Goal: Find specific page/section: Find specific page/section

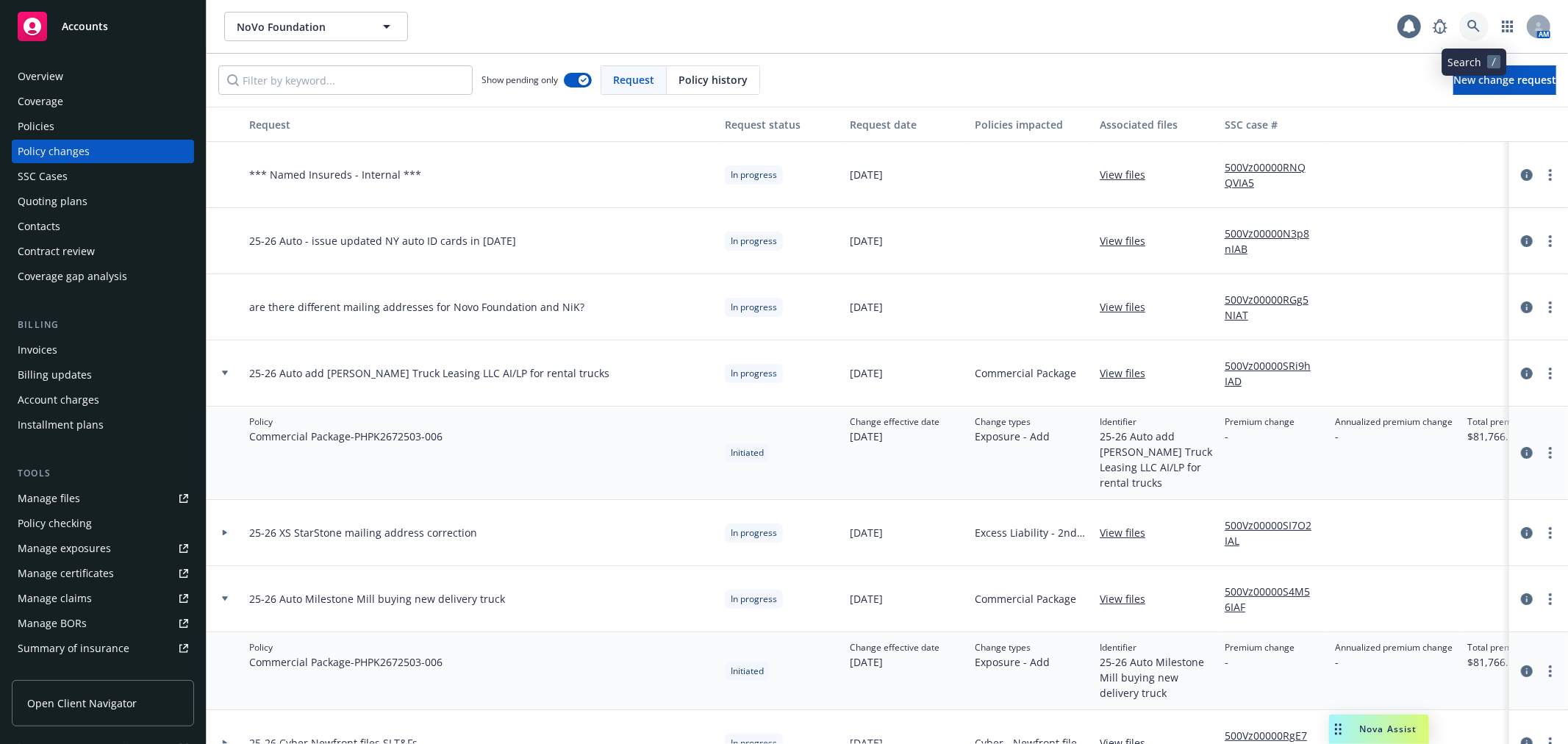
click at [1472, 32] on icon at bounding box center [1474, 27] width 13 height 13
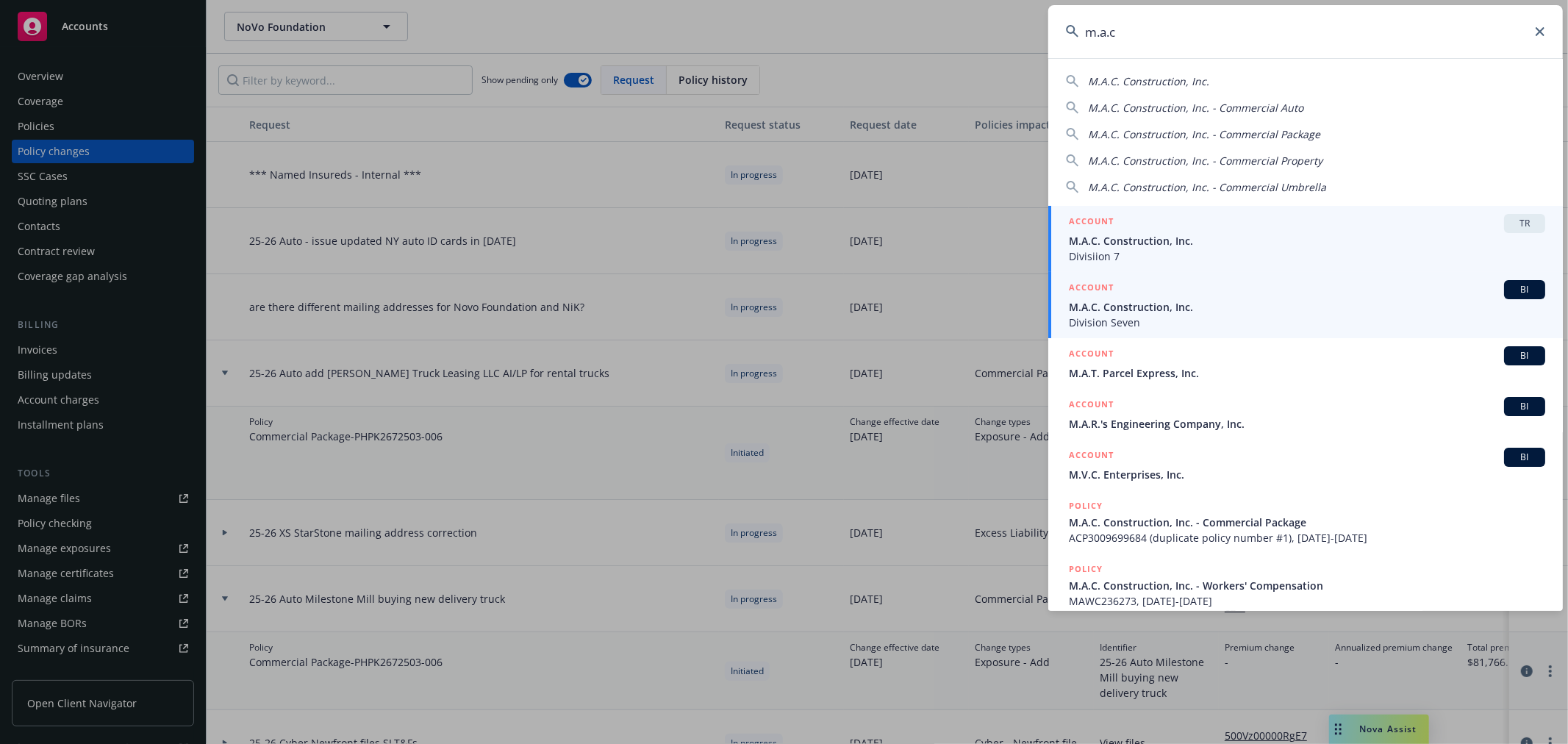
type input "m.a.c"
click at [1192, 301] on span "M.A.C. Construction, Inc." at bounding box center [1307, 307] width 477 height 16
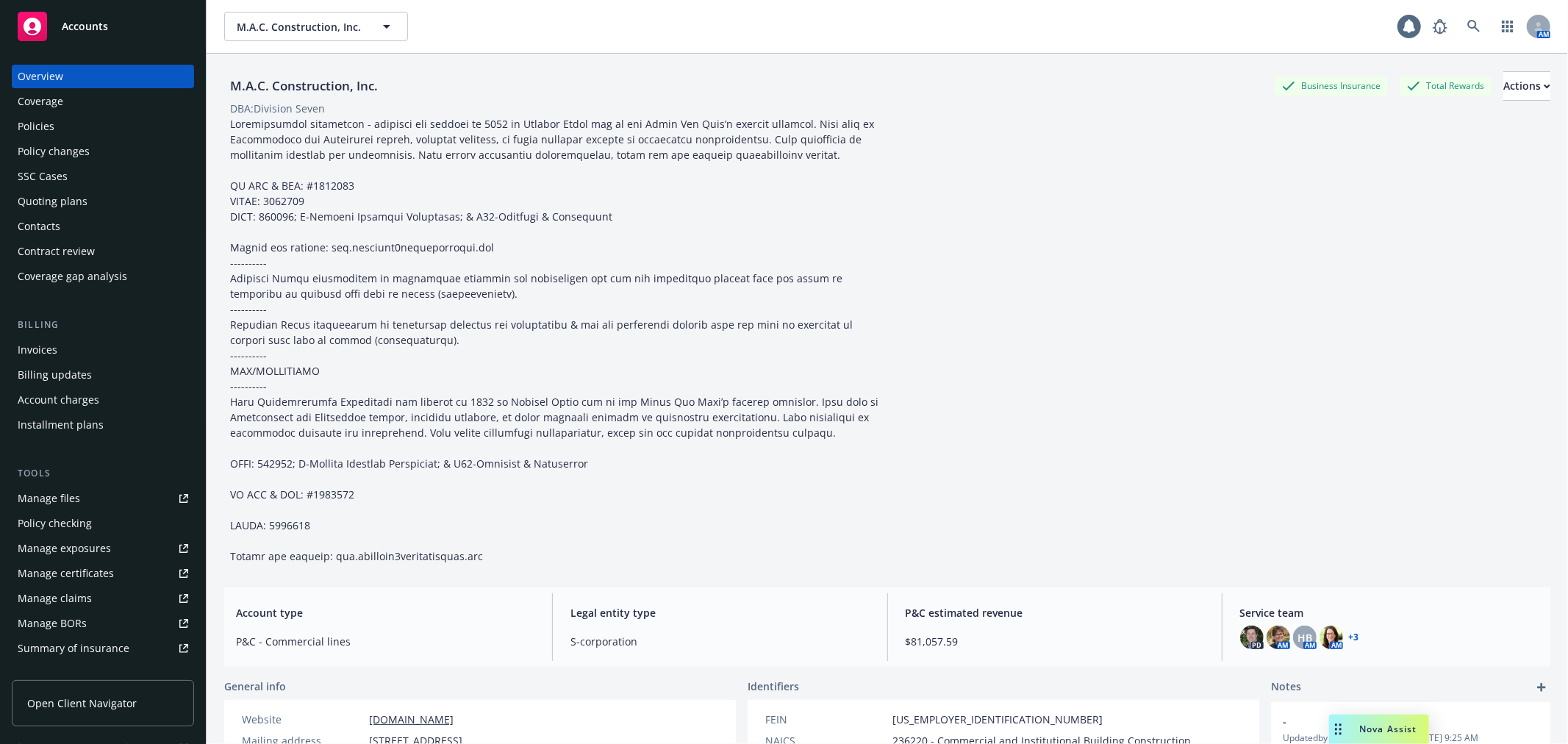
click at [77, 131] on div "Policies" at bounding box center [102, 126] width 171 height 23
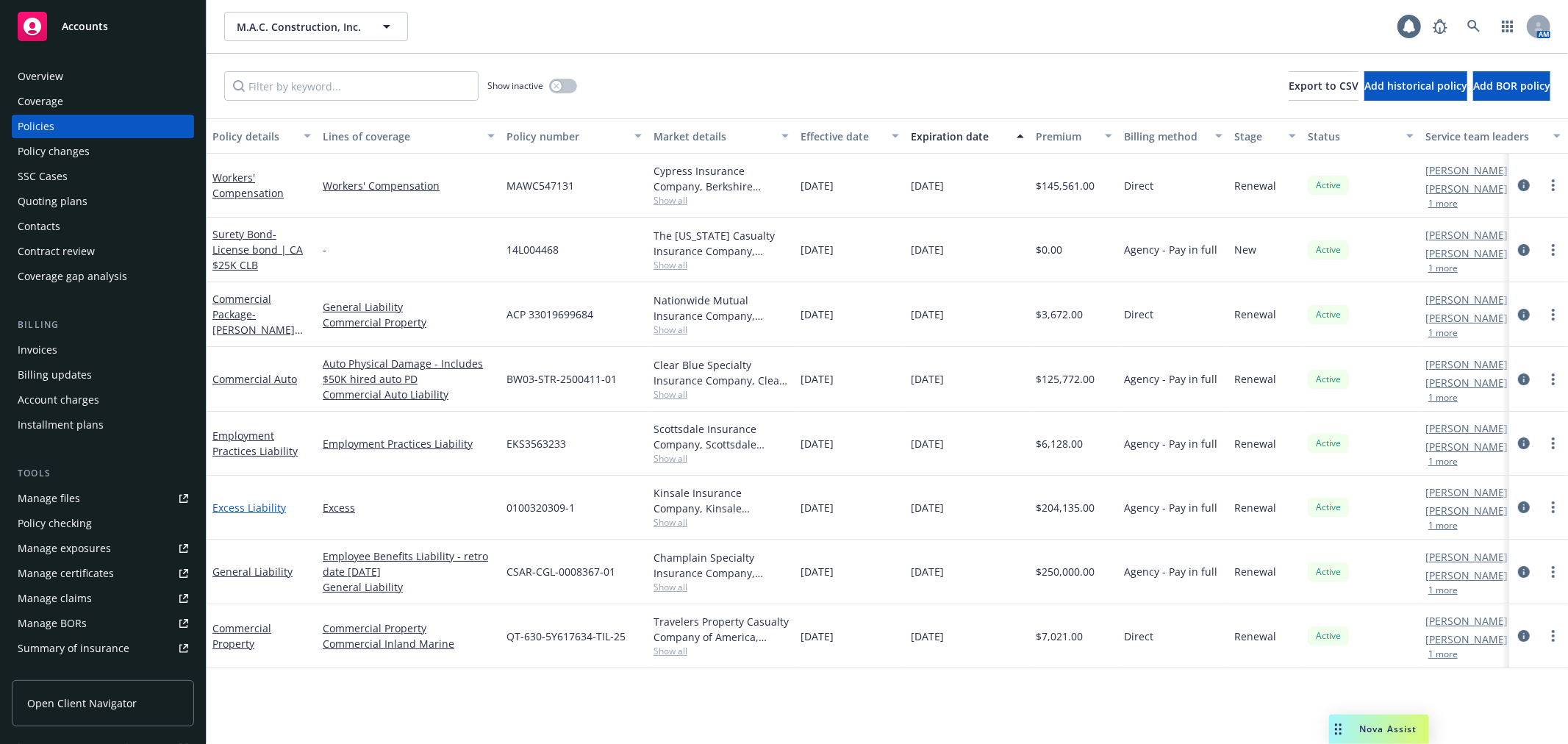
click at [251, 511] on link "Excess Liability" at bounding box center [249, 508] width 73 height 14
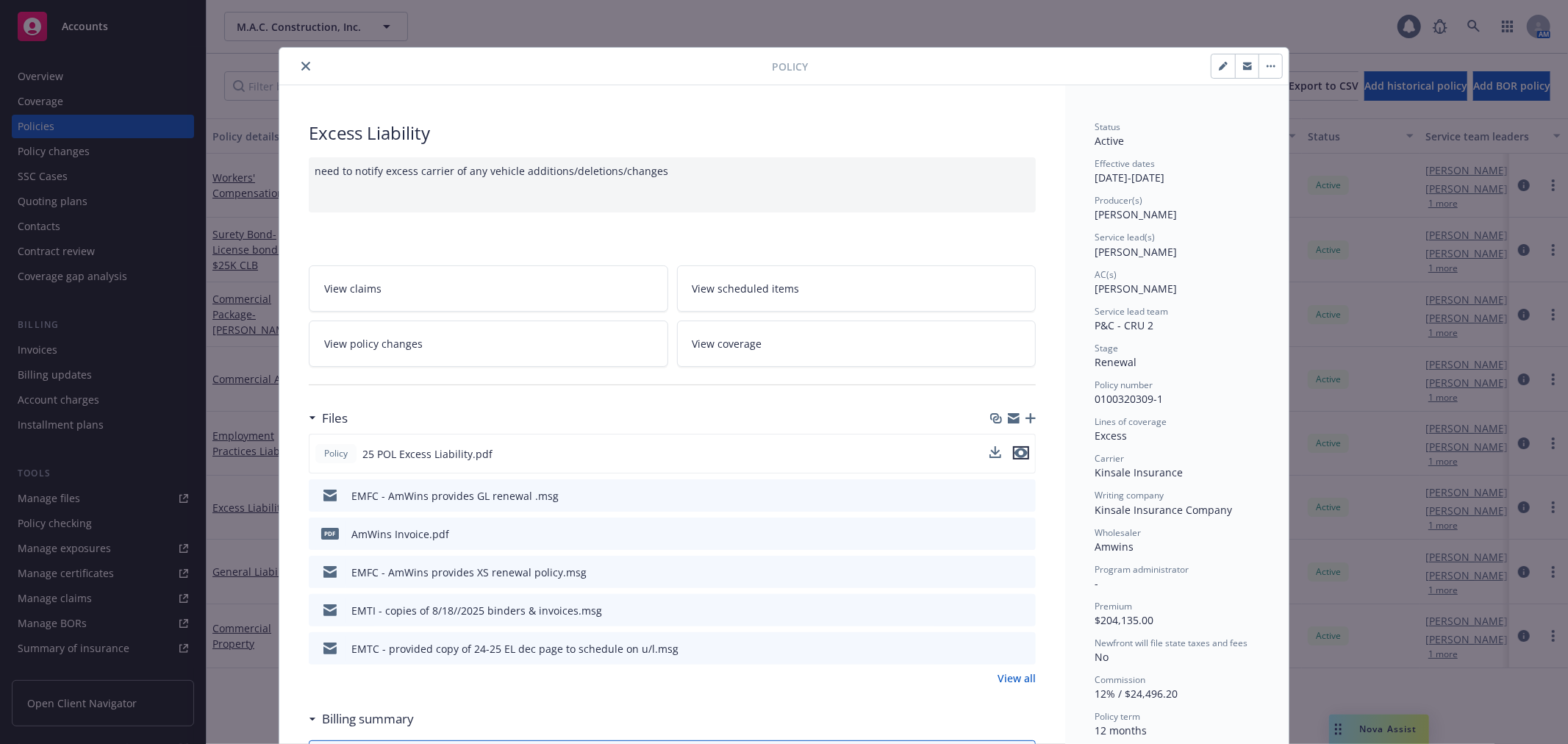
click at [1018, 457] on icon "preview file" at bounding box center [1021, 453] width 13 height 10
click at [301, 63] on icon "close" at bounding box center [305, 66] width 9 height 9
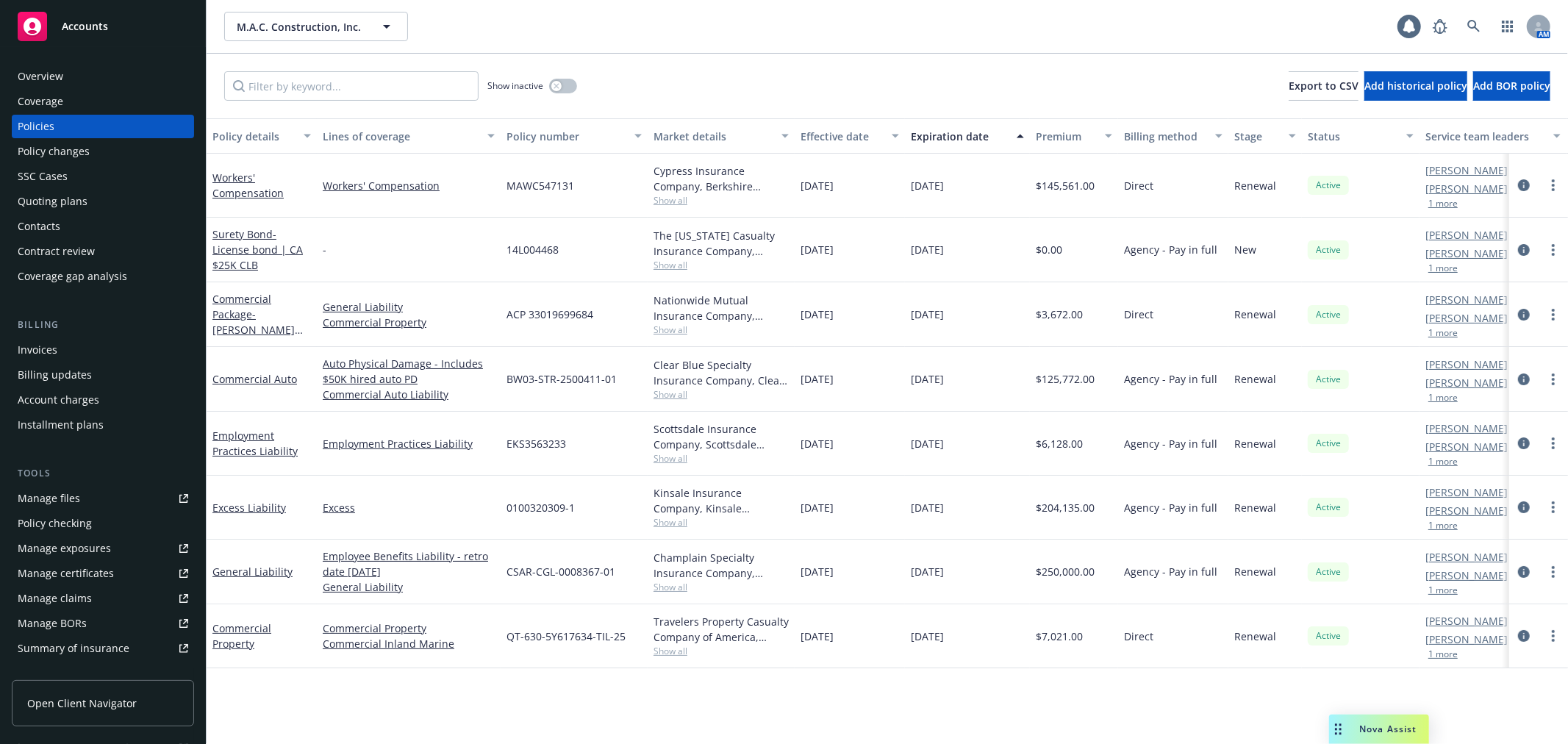
click at [101, 578] on div "Manage certificates" at bounding box center [66, 573] width 96 height 23
click at [249, 501] on link "Excess Liability" at bounding box center [249, 508] width 73 height 14
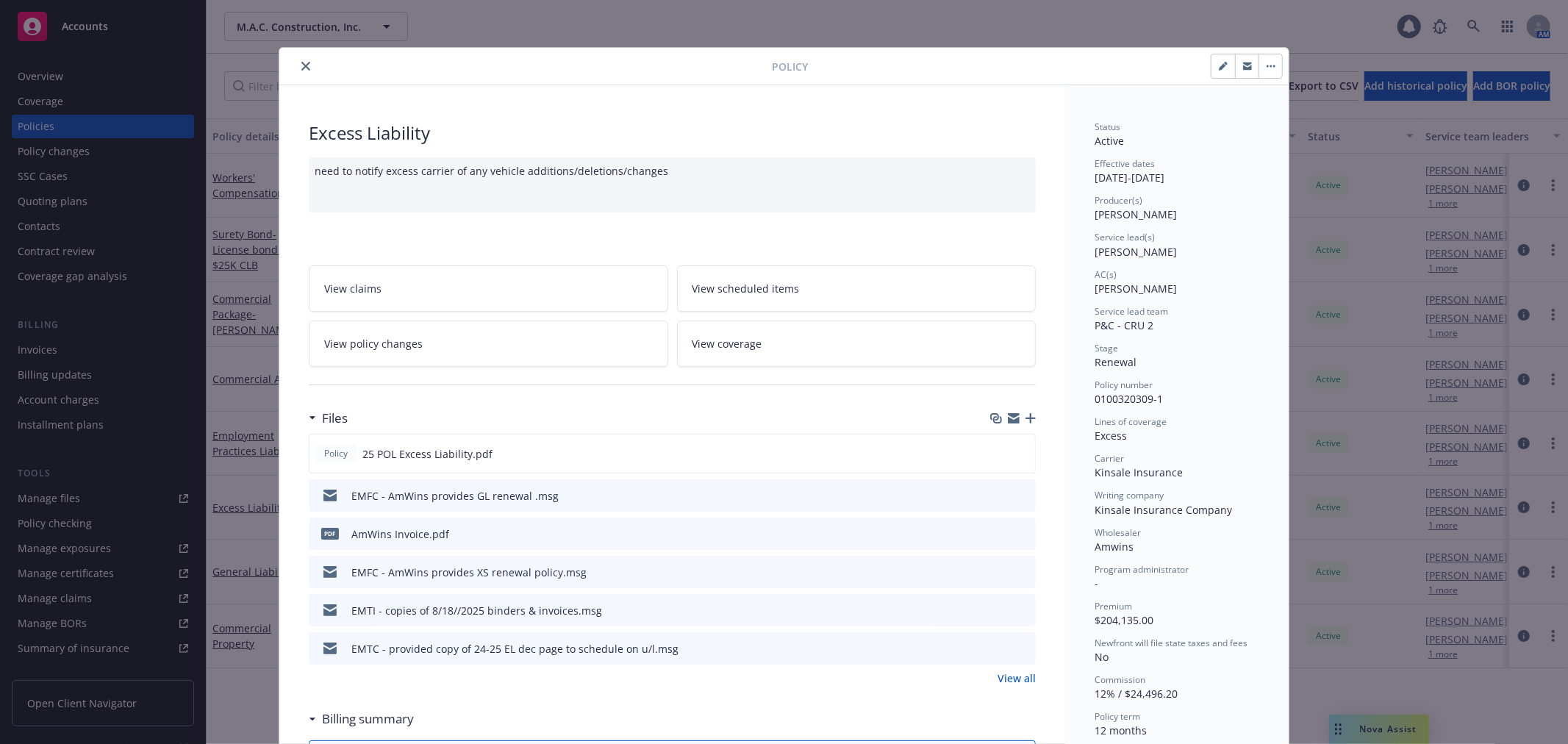
scroll to position [44, 0]
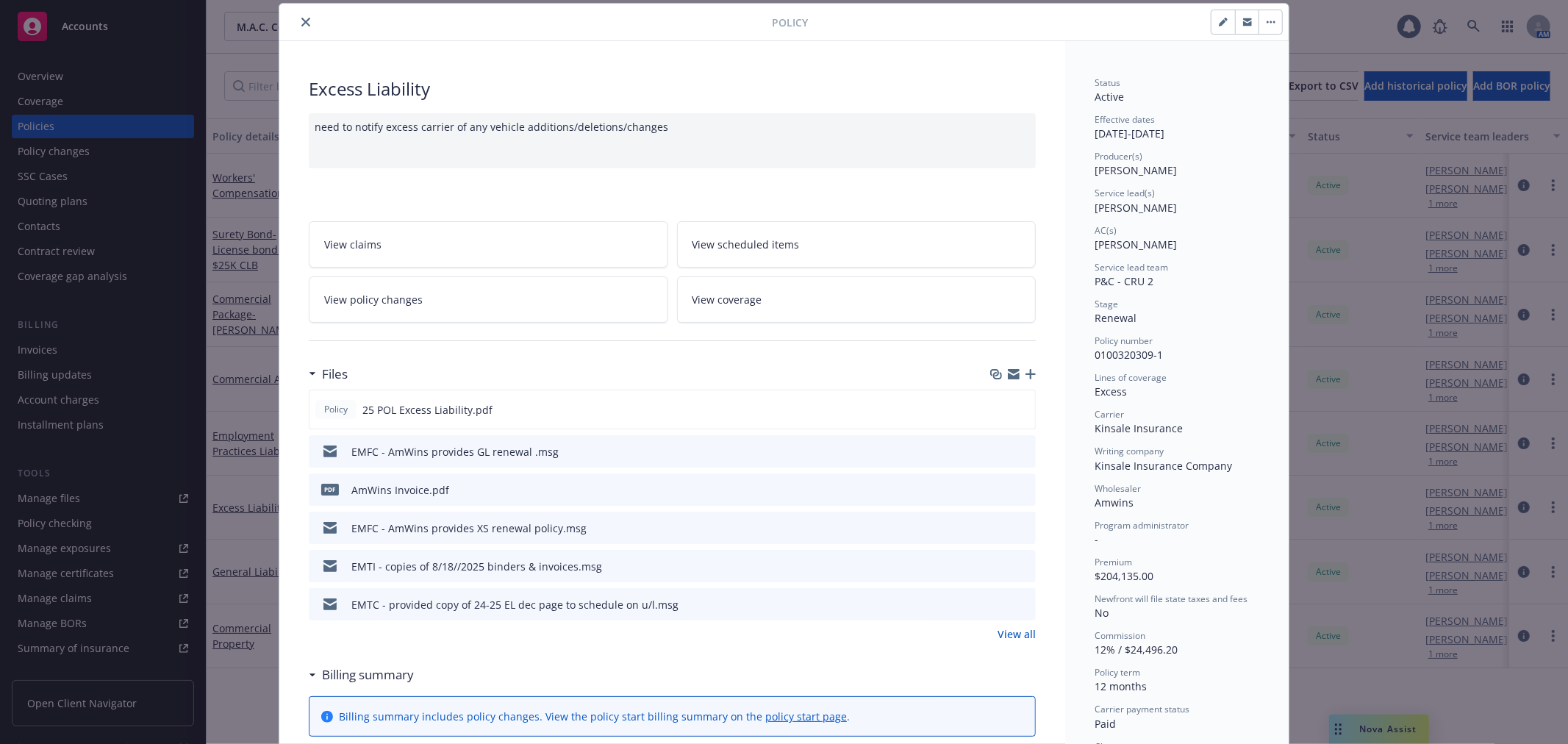
click at [301, 23] on icon "close" at bounding box center [305, 22] width 9 height 9
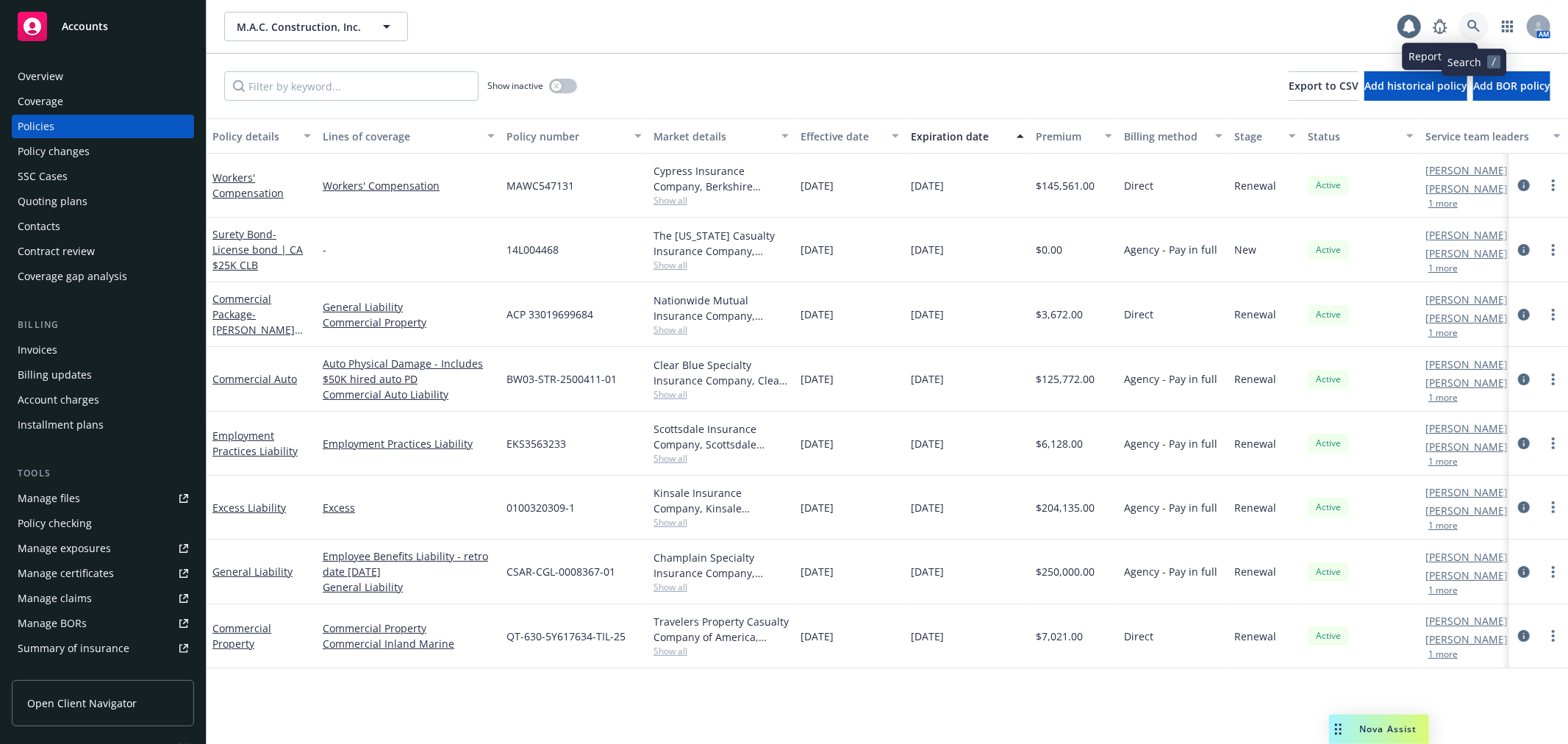
click at [1469, 26] on icon at bounding box center [1473, 26] width 12 height 12
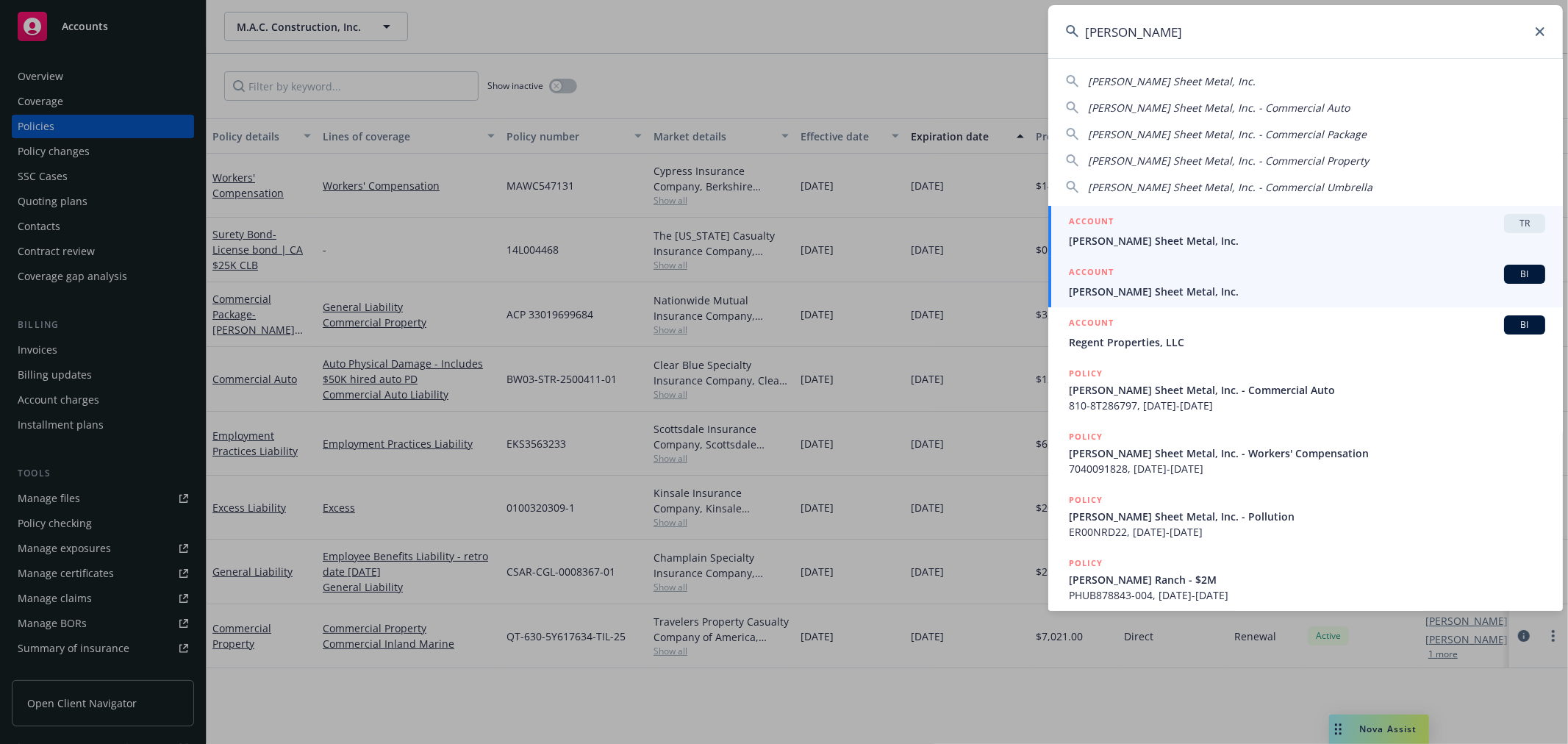
type input "[PERSON_NAME]"
click at [1218, 278] on div "ACCOUNT BI" at bounding box center [1307, 274] width 477 height 19
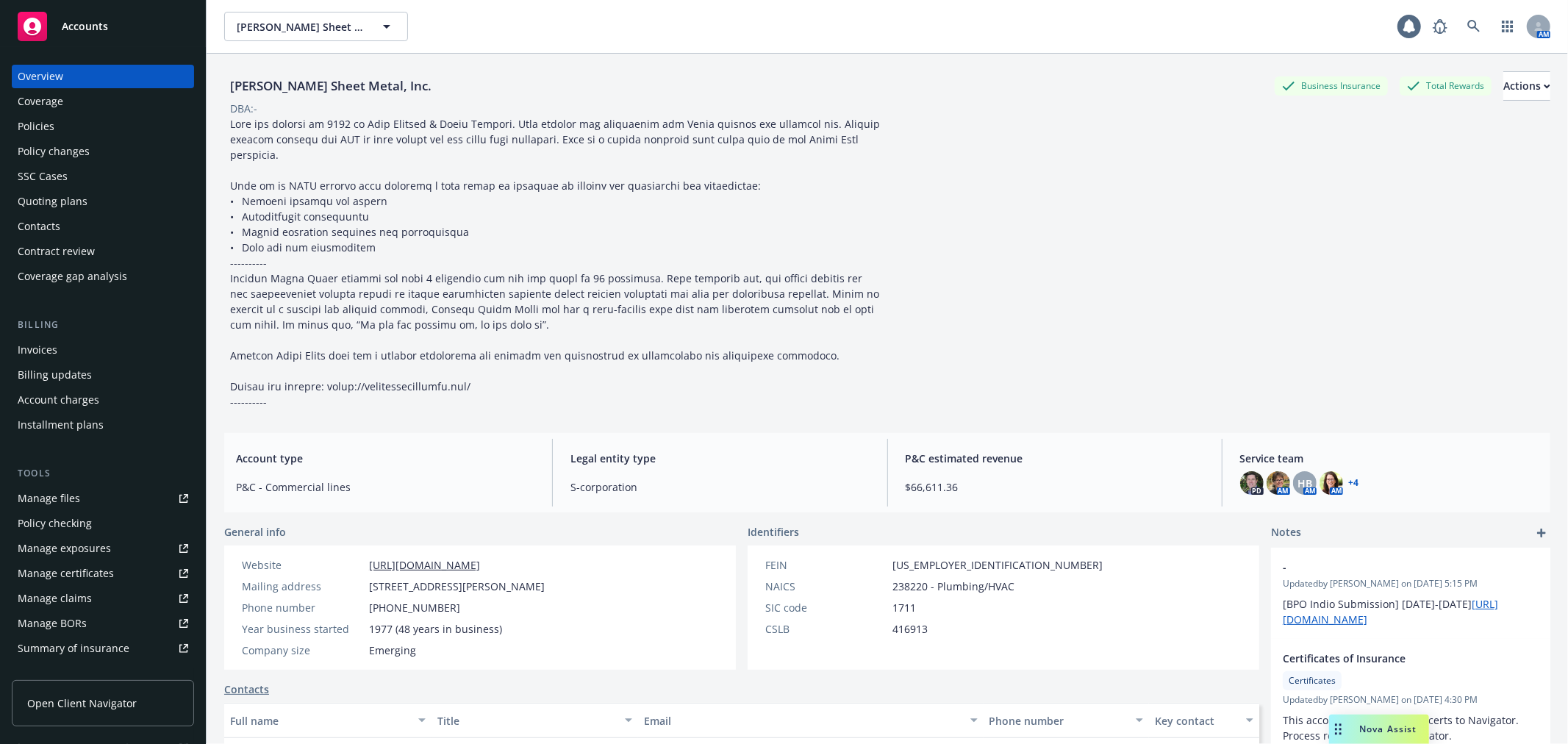
click at [121, 125] on div "Policies" at bounding box center [102, 126] width 171 height 23
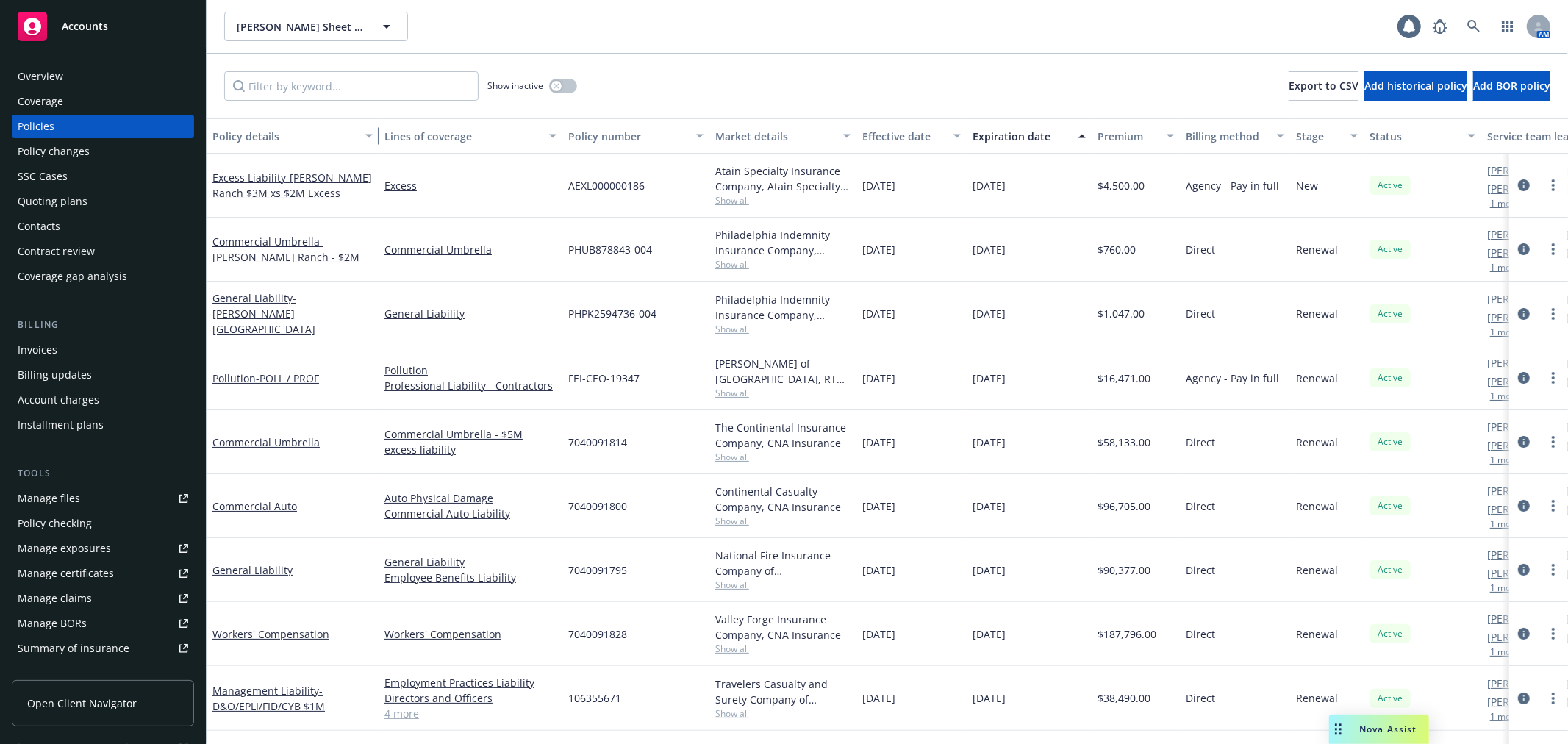
drag, startPoint x: 306, startPoint y: 133, endPoint x: 368, endPoint y: 136, distance: 62.1
click at [368, 136] on div "button" at bounding box center [371, 136] width 7 height 34
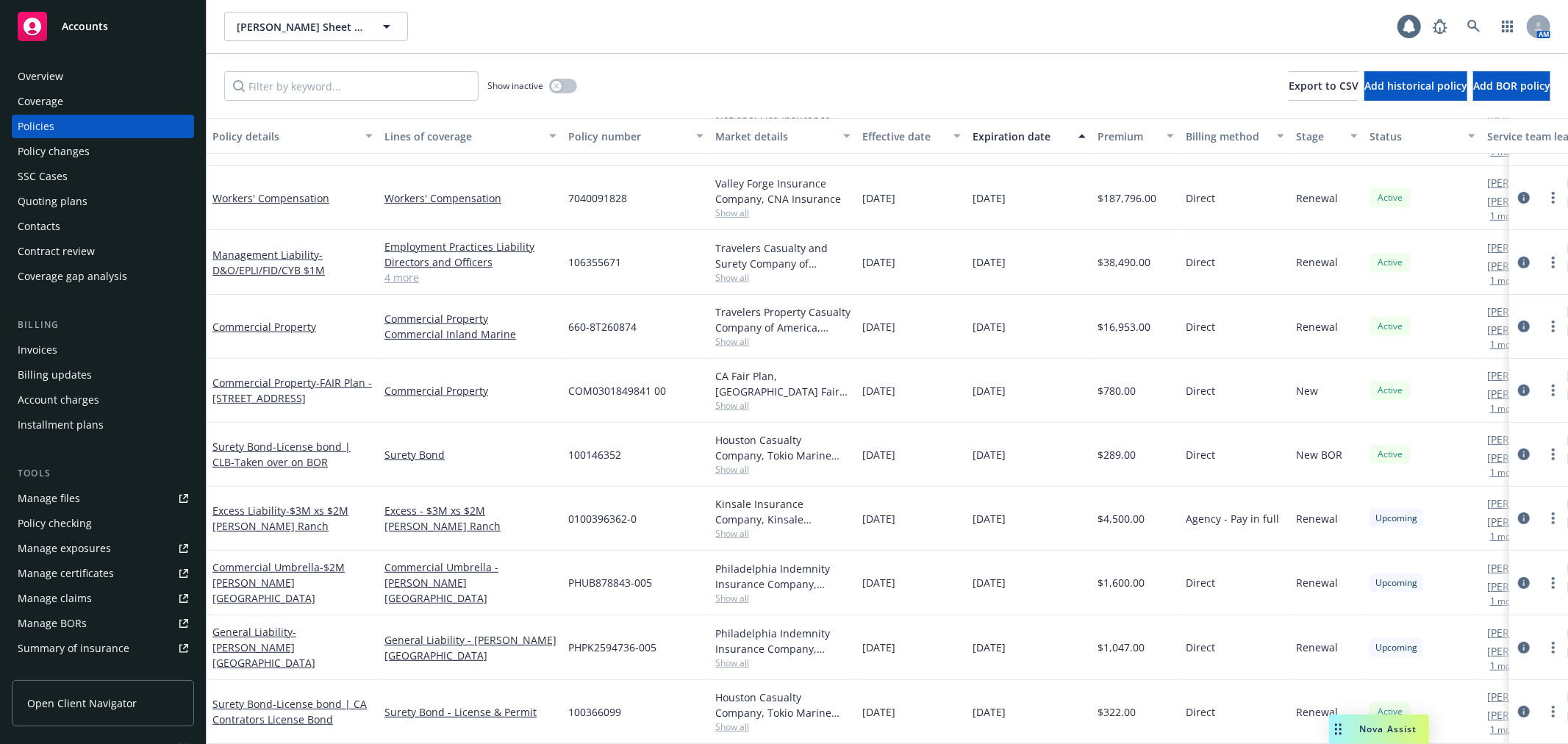
scroll to position [415, 0]
